Goal: Task Accomplishment & Management: Manage account settings

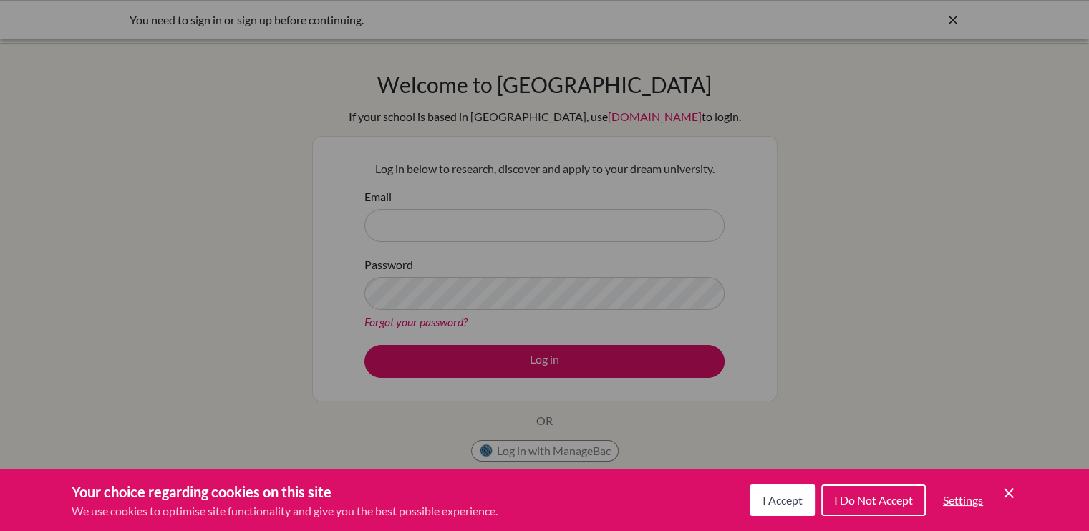
click at [762, 500] on span "I Accept" at bounding box center [782, 500] width 40 height 14
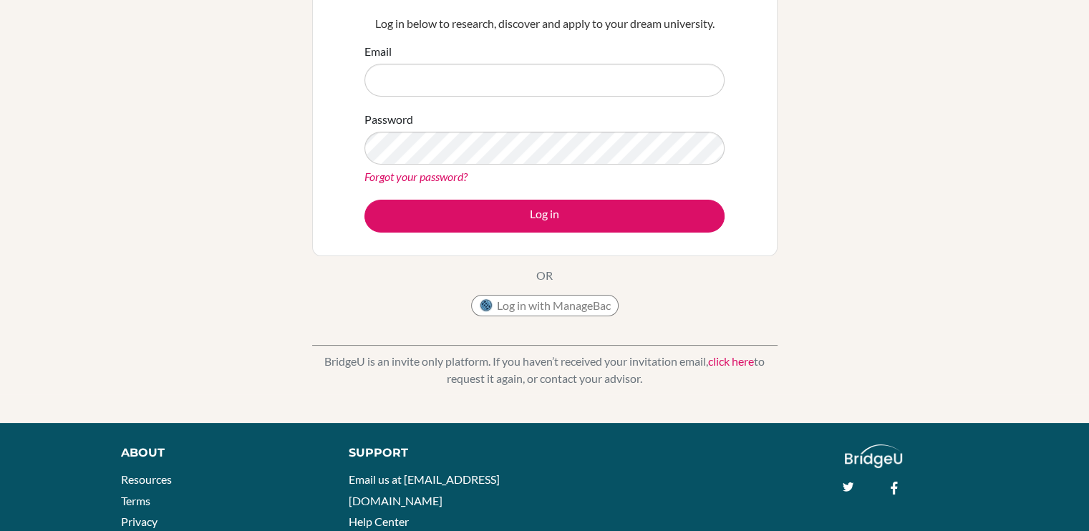
scroll to position [157, 0]
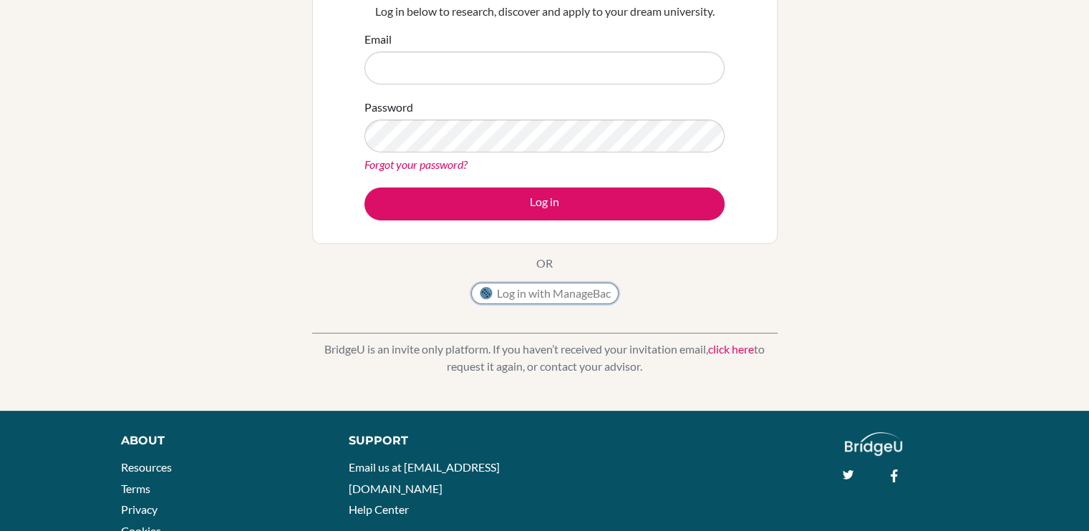
click at [546, 296] on button "Log in with ManageBac" at bounding box center [544, 293] width 147 height 21
click at [431, 62] on input "Email" at bounding box center [544, 68] width 360 height 33
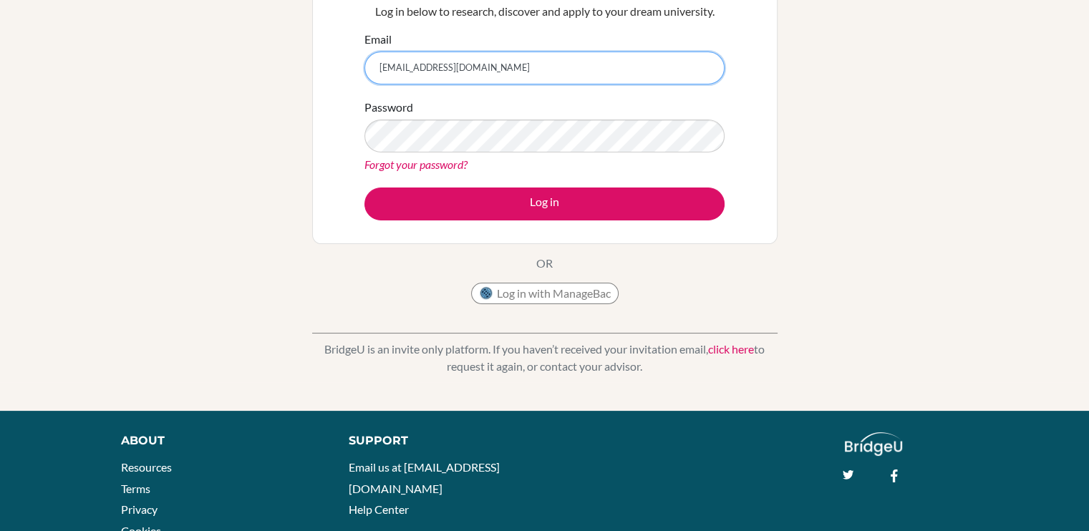
type input "[EMAIL_ADDRESS][DOMAIN_NAME]"
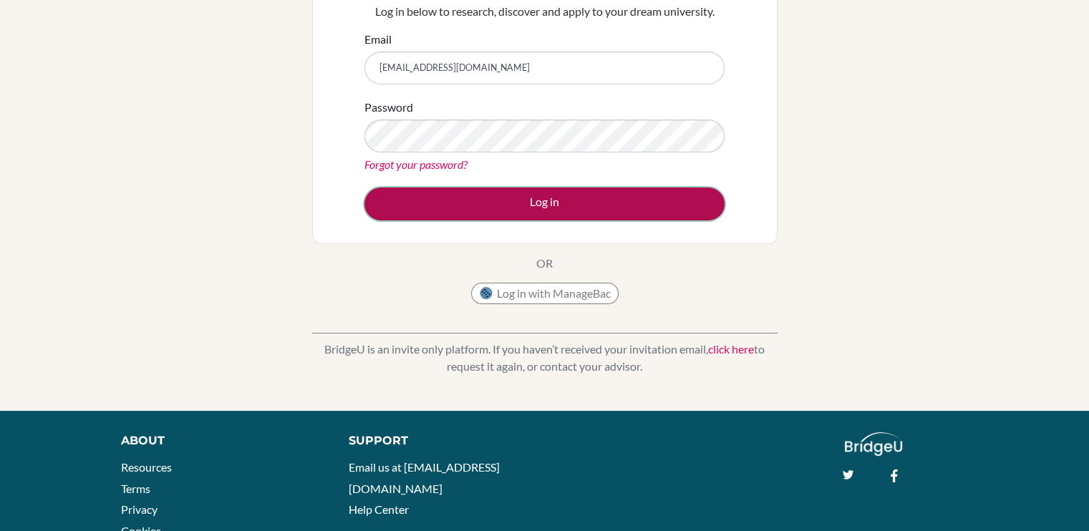
click at [549, 200] on button "Log in" at bounding box center [544, 204] width 360 height 33
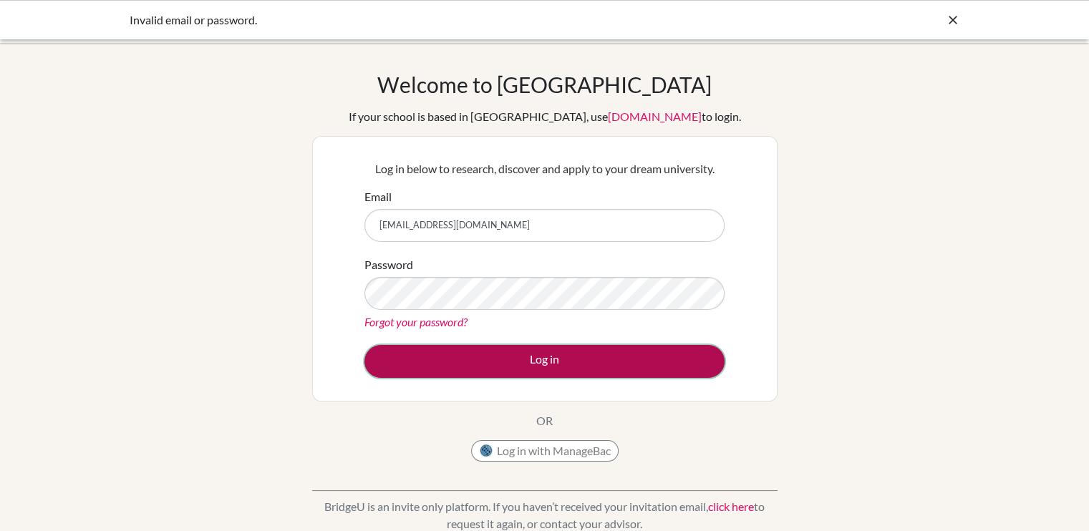
click at [649, 368] on button "Log in" at bounding box center [544, 361] width 360 height 33
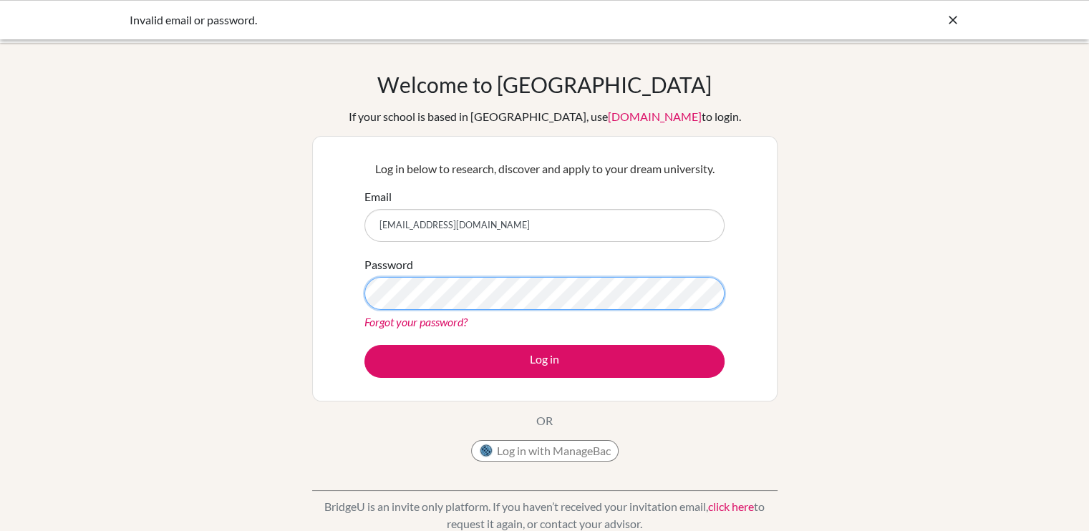
click at [364, 345] on button "Log in" at bounding box center [544, 361] width 360 height 33
